Goal: Register for event/course

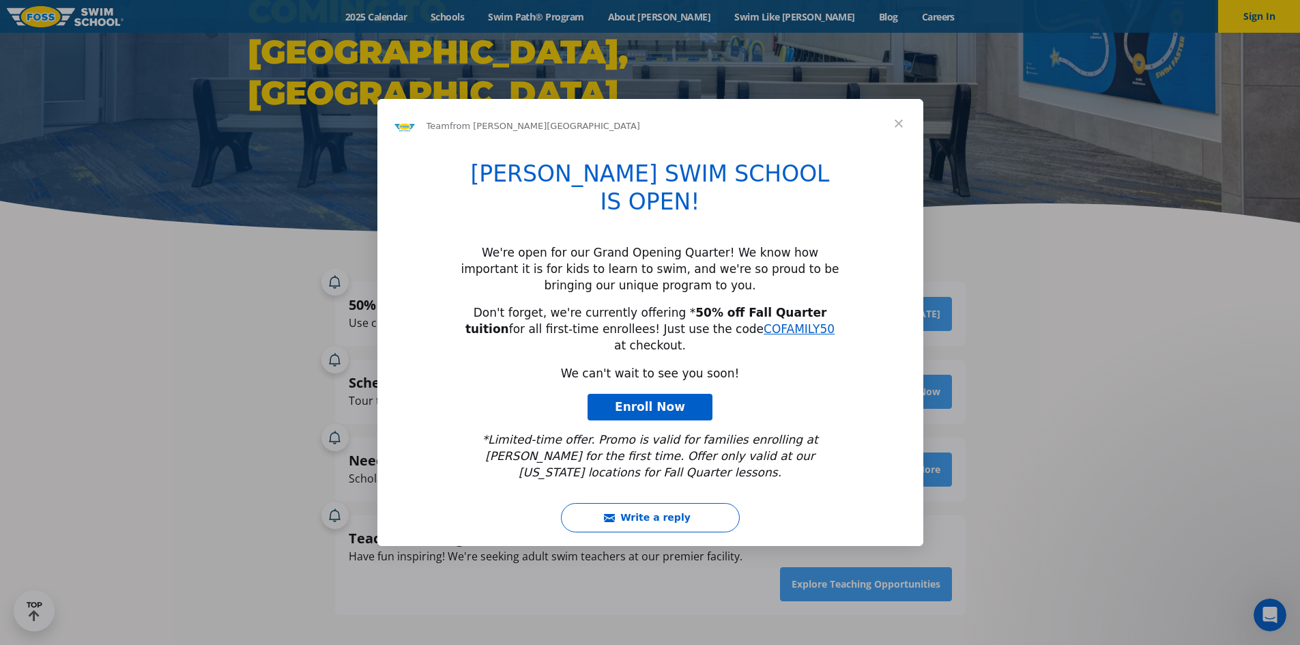
click at [897, 148] on span "Close" at bounding box center [898, 123] width 49 height 49
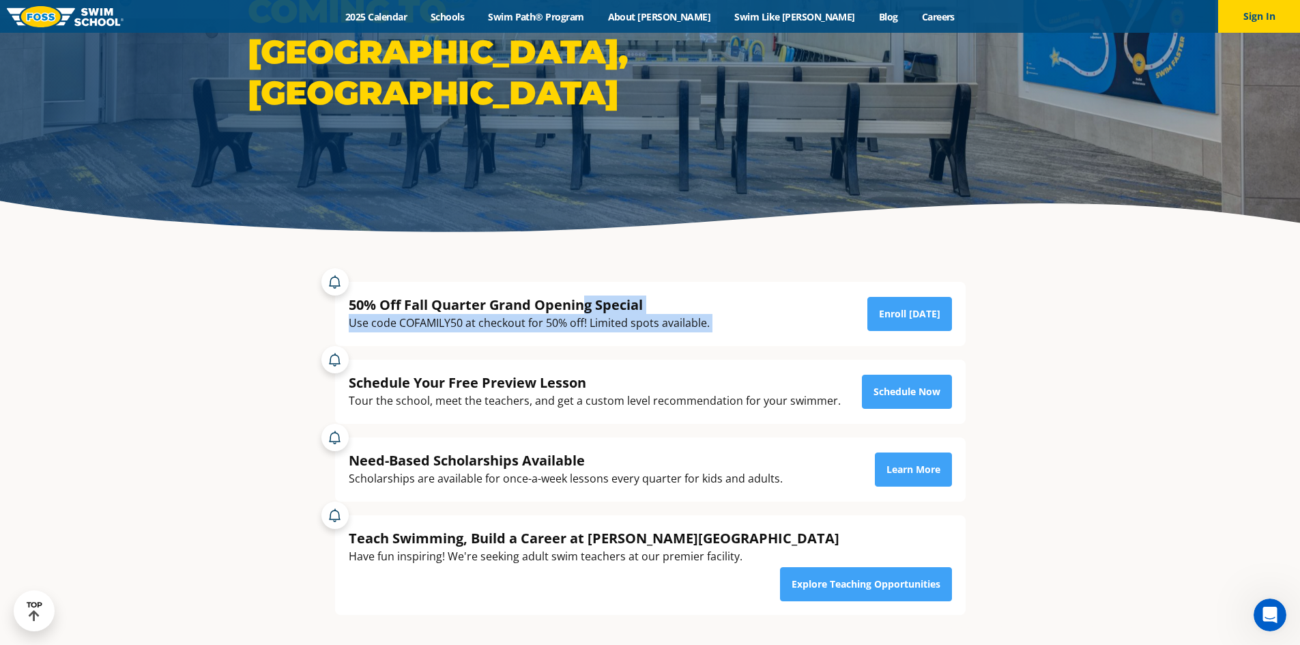
drag, startPoint x: 583, startPoint y: 299, endPoint x: 744, endPoint y: 319, distance: 162.3
click at [744, 319] on div "50% Off Fall Quarter Grand Opening Special Use code COFAMILY50 at checkout for …" at bounding box center [650, 313] width 603 height 37
click at [712, 315] on div "50% Off Fall Quarter Grand Opening Special Use code COFAMILY50 at checkout for …" at bounding box center [650, 313] width 603 height 37
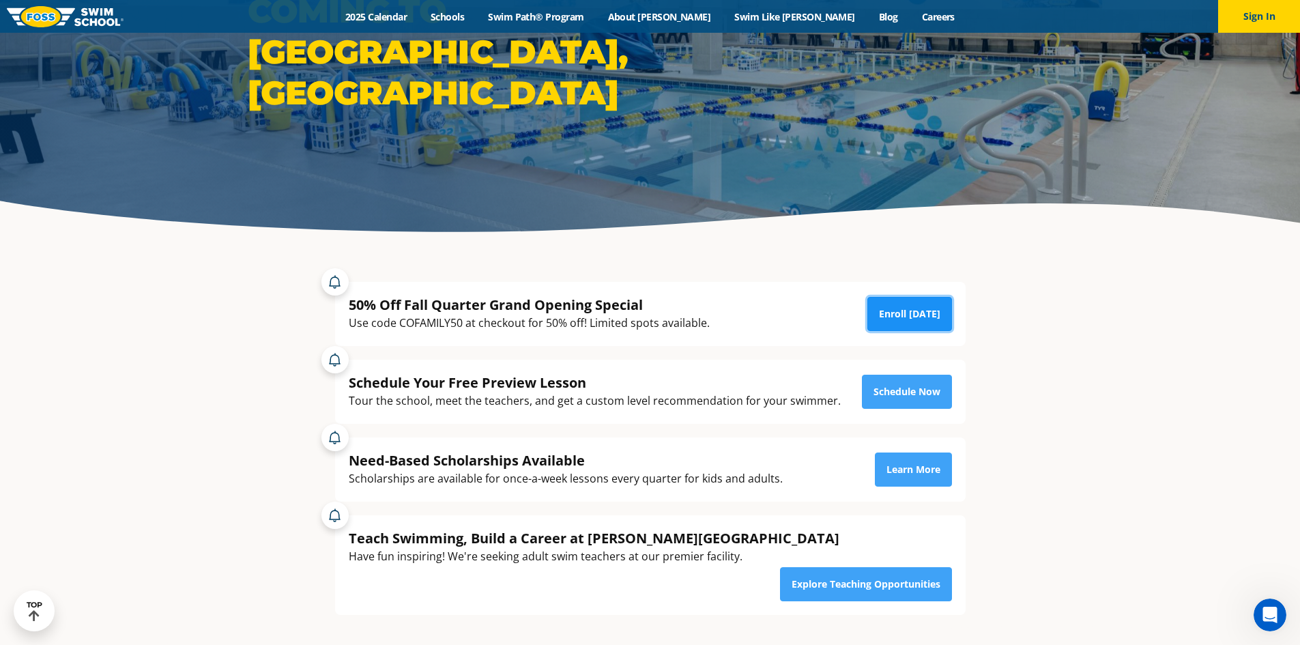
click at [912, 308] on link "Enroll [DATE]" at bounding box center [909, 314] width 85 height 34
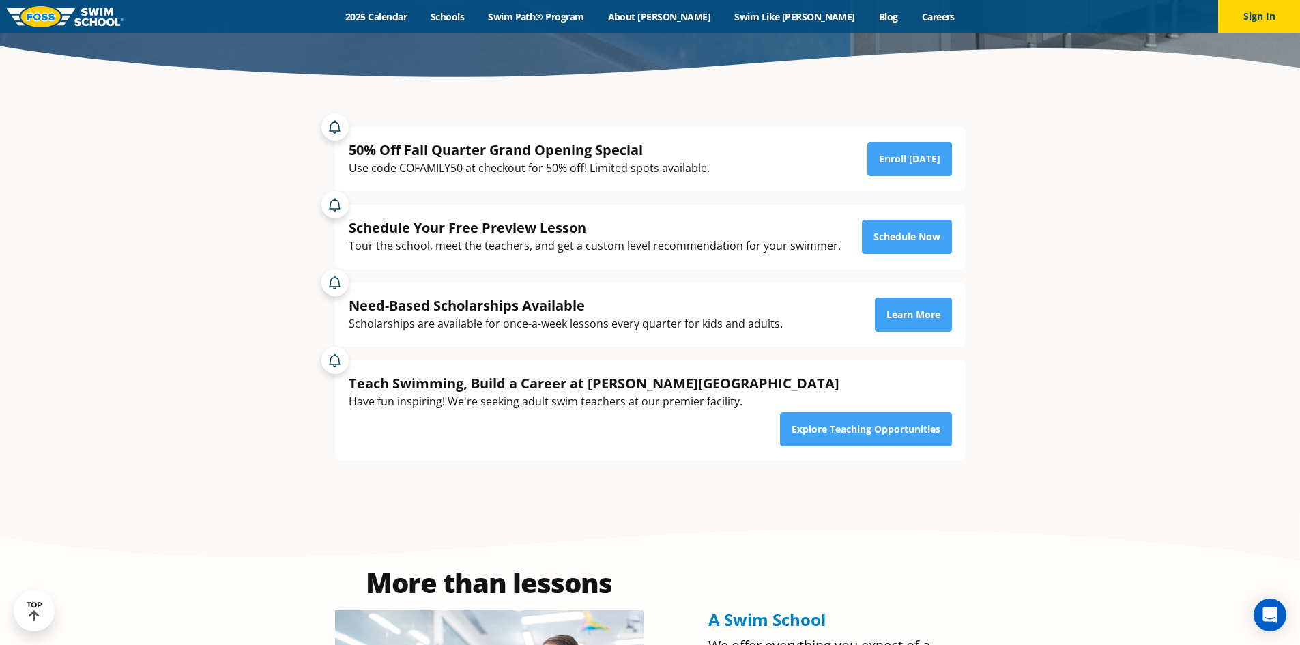
scroll to position [341, 0]
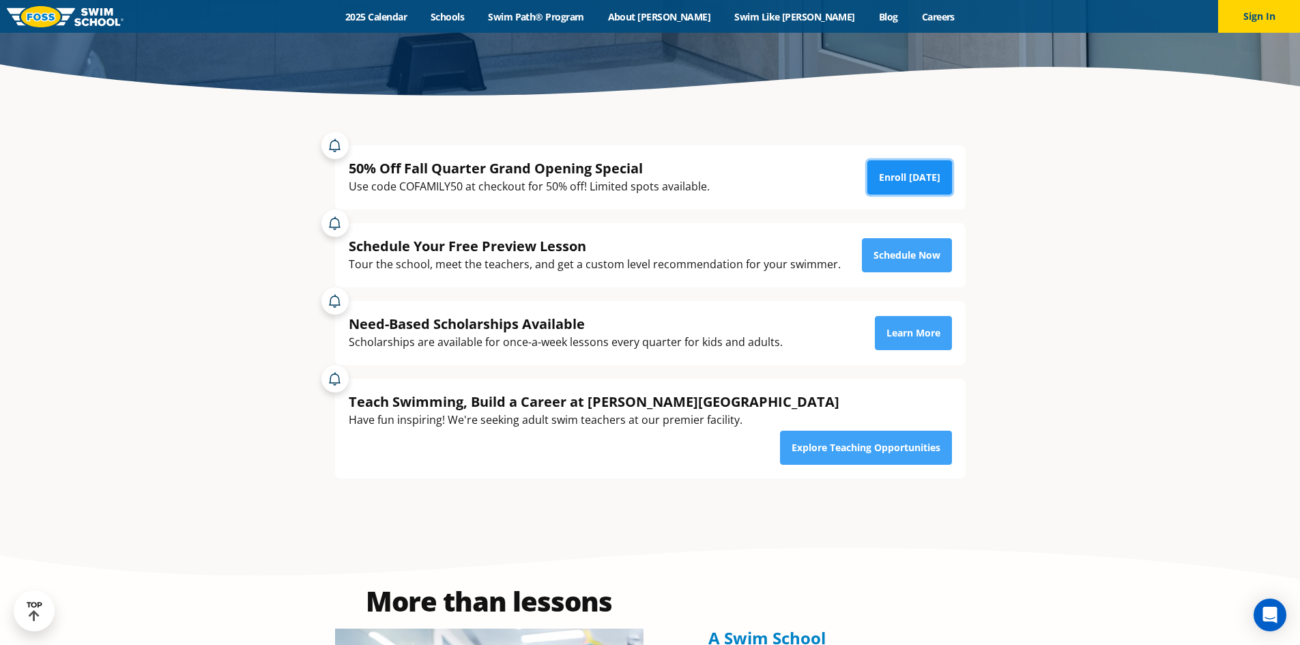
click at [914, 177] on link "Enroll [DATE]" at bounding box center [909, 177] width 85 height 34
